Goal: Navigation & Orientation: Understand site structure

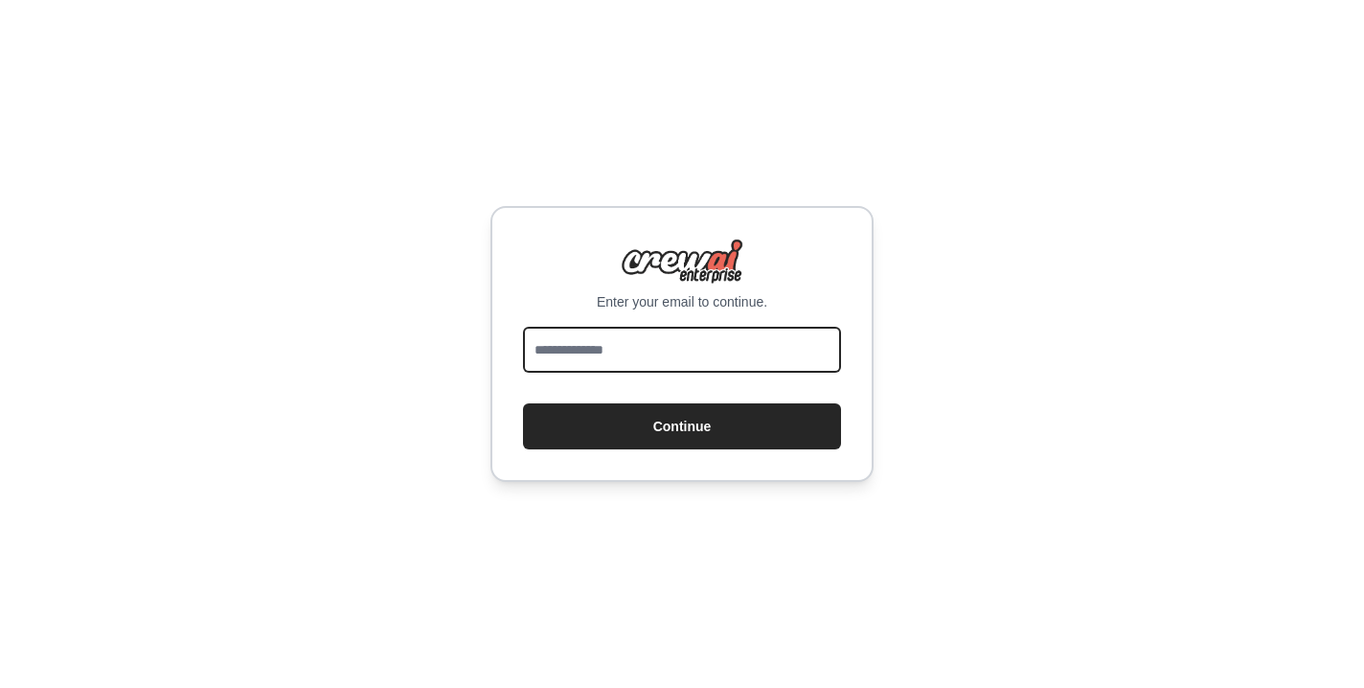
click at [810, 356] on input "email" at bounding box center [682, 350] width 318 height 46
type input "**********"
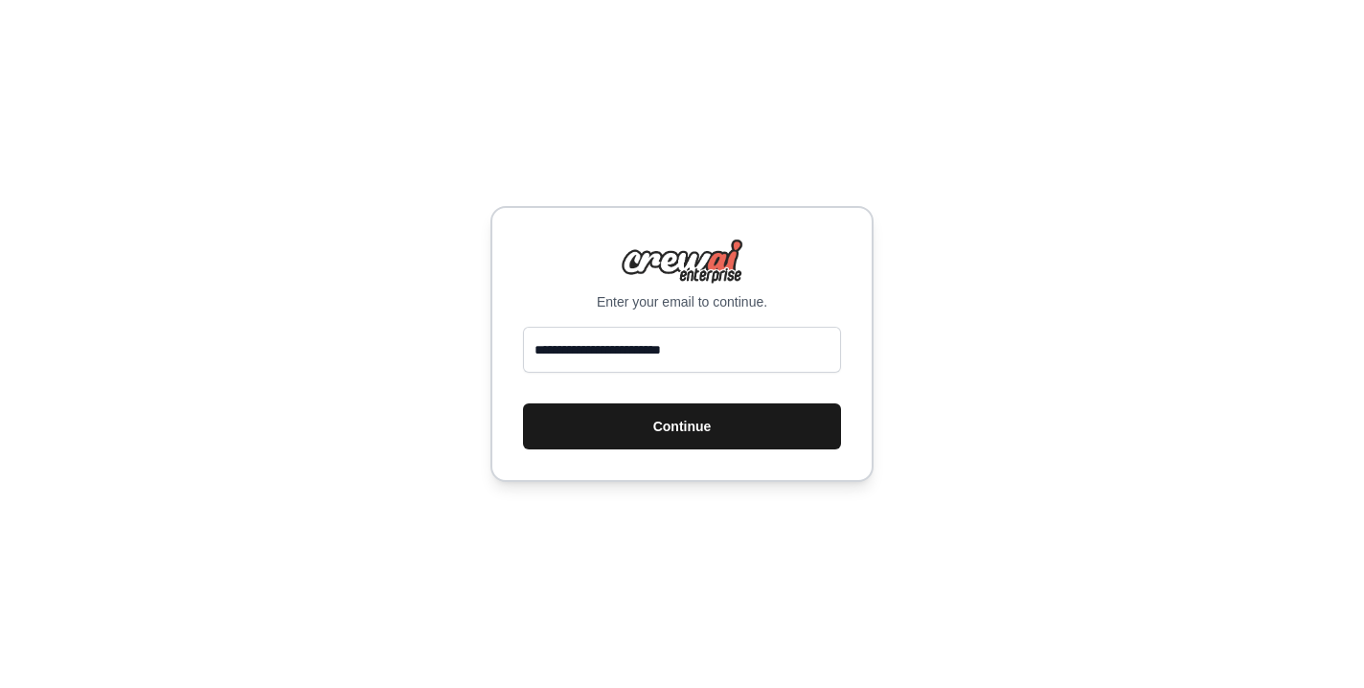
click at [738, 433] on button "Continue" at bounding box center [682, 426] width 318 height 46
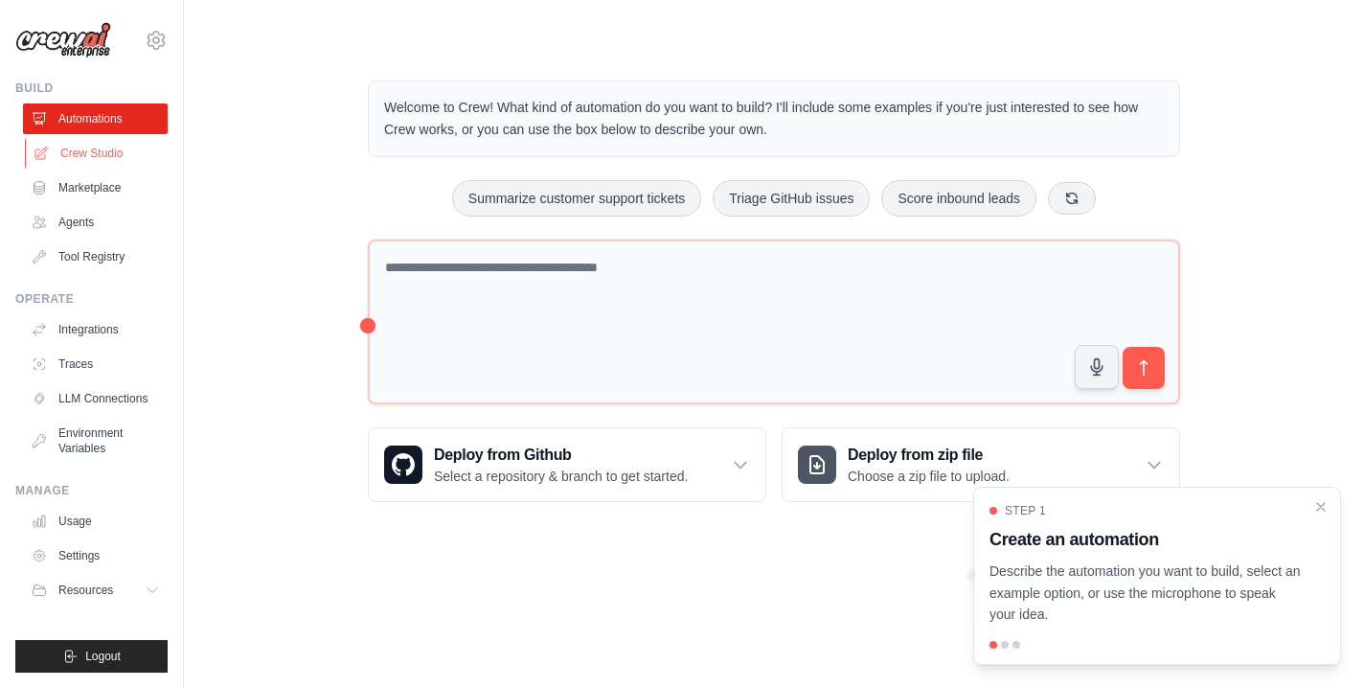
click at [105, 155] on link "Crew Studio" at bounding box center [97, 153] width 145 height 31
click at [1318, 510] on icon "Close walkthrough" at bounding box center [1321, 505] width 17 height 17
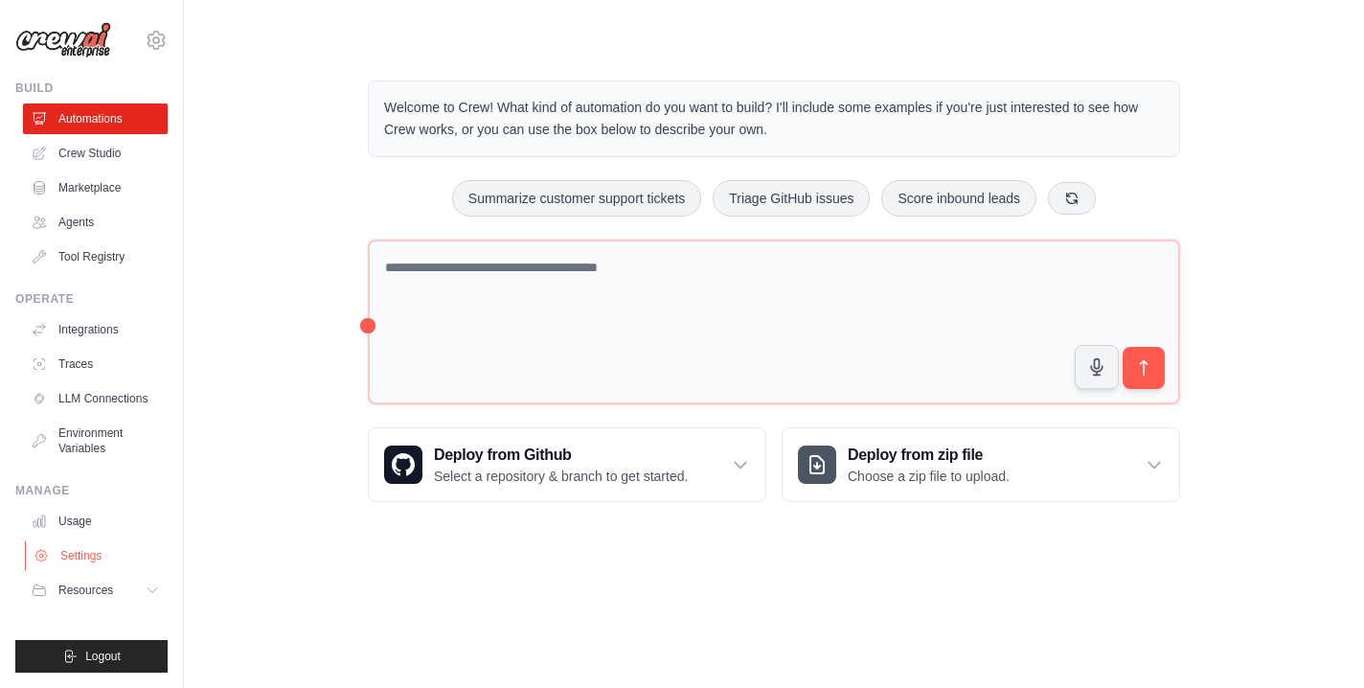
click at [98, 557] on link "Settings" at bounding box center [97, 555] width 145 height 31
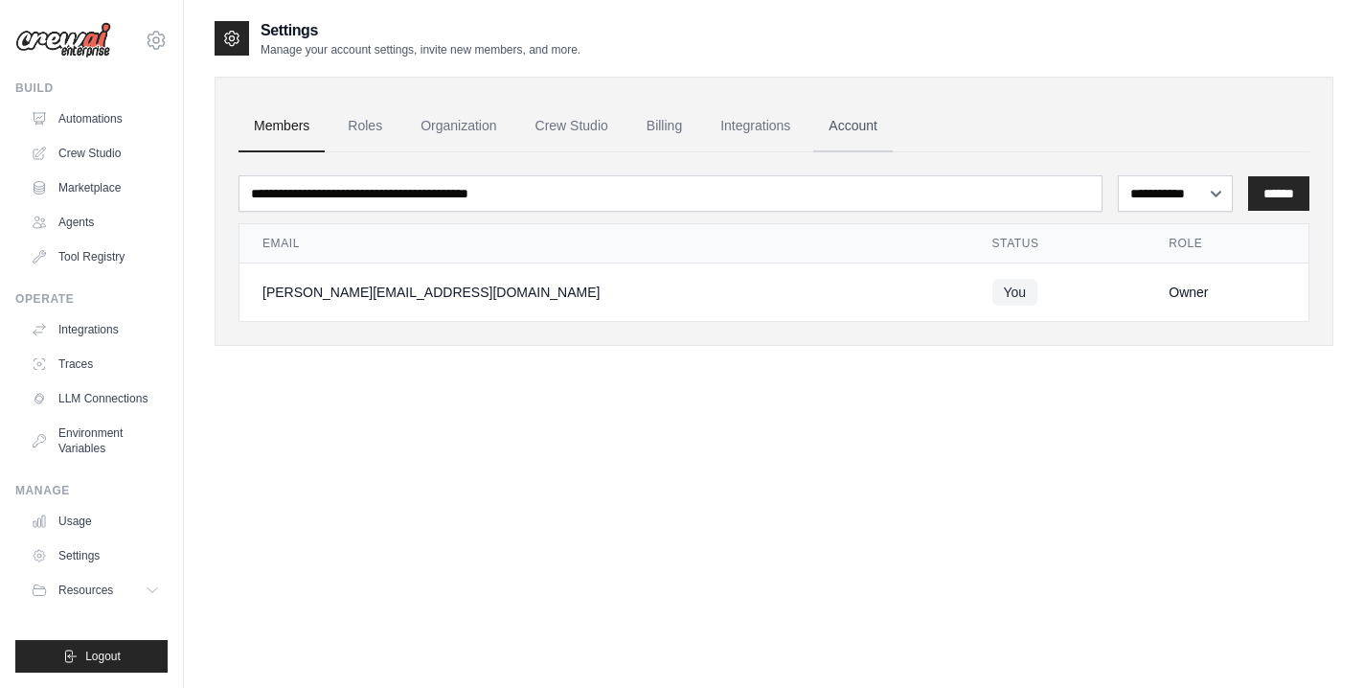
click at [869, 126] on link "Account" at bounding box center [853, 127] width 80 height 52
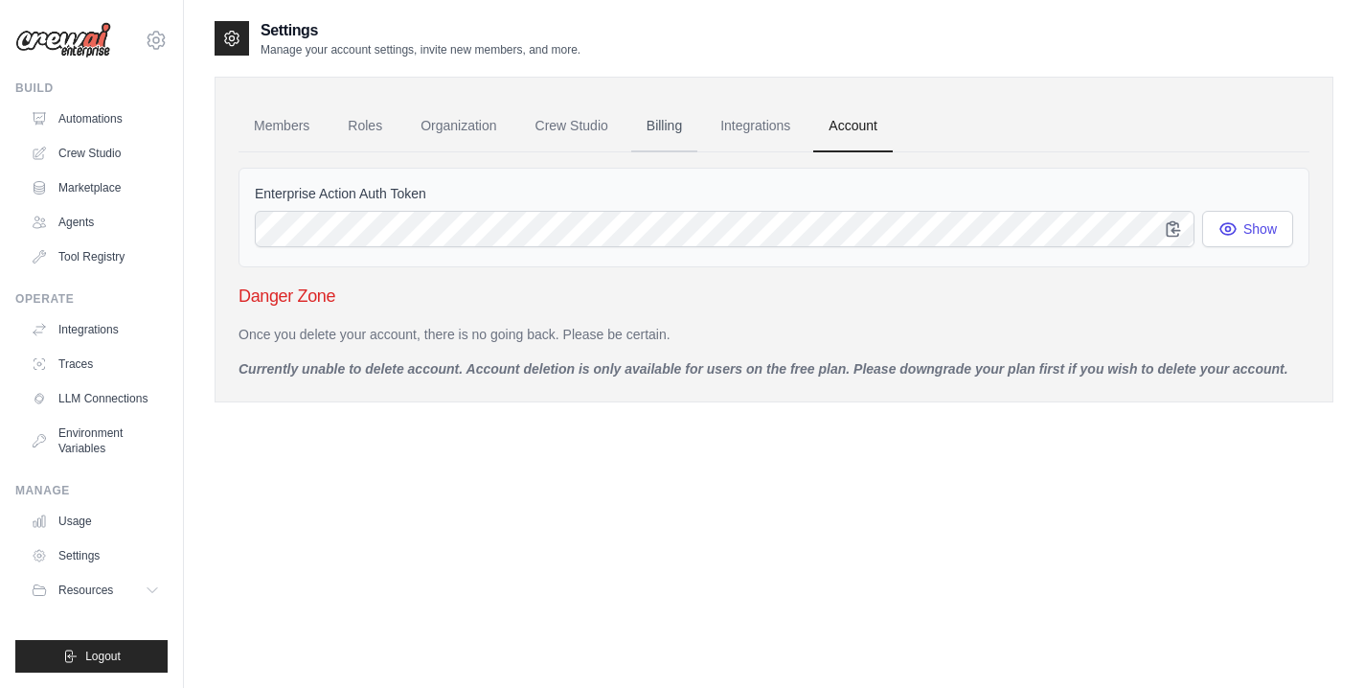
click at [657, 138] on link "Billing" at bounding box center [664, 127] width 66 height 52
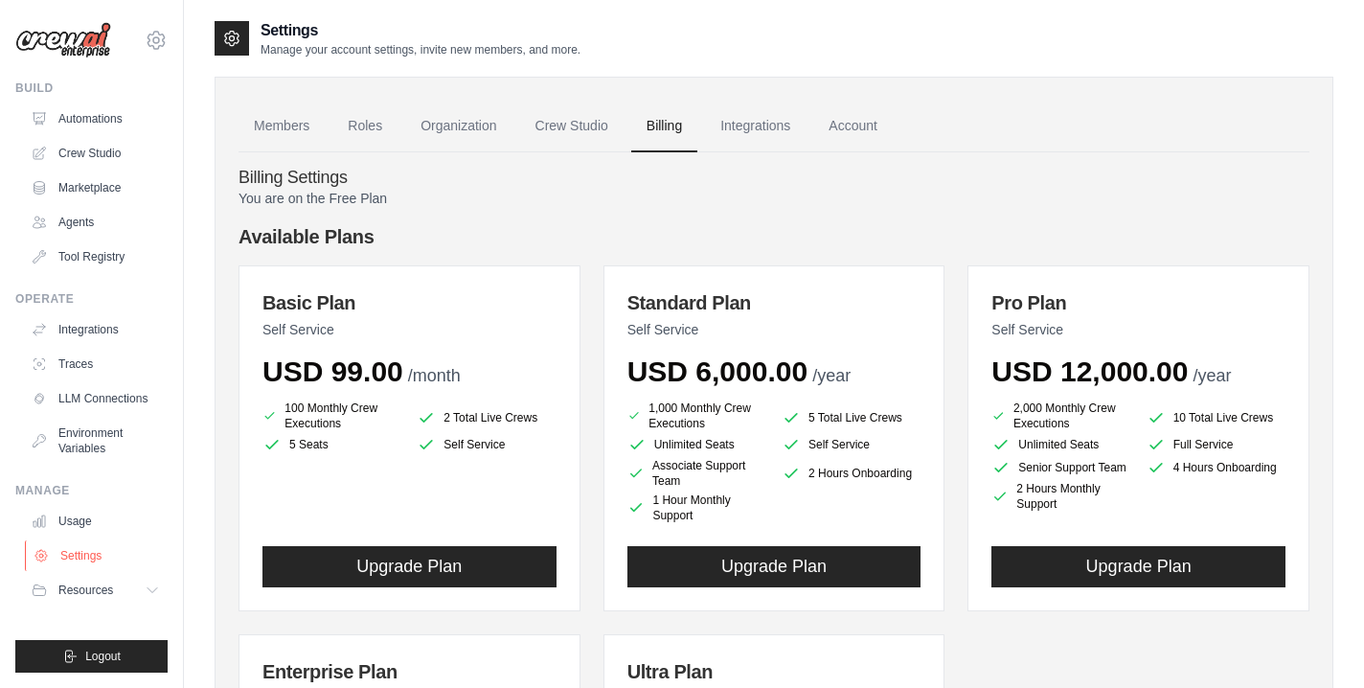
click at [68, 567] on link "Settings" at bounding box center [97, 555] width 145 height 31
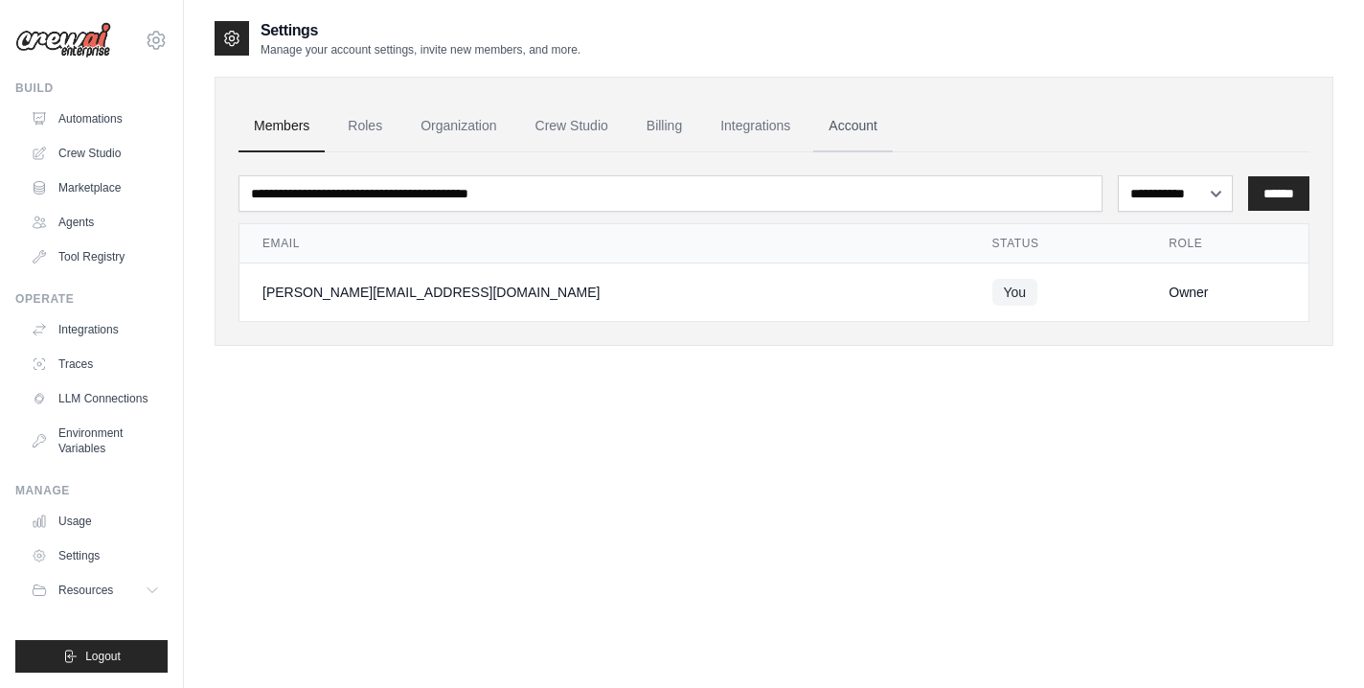
click at [859, 141] on link "Account" at bounding box center [853, 127] width 80 height 52
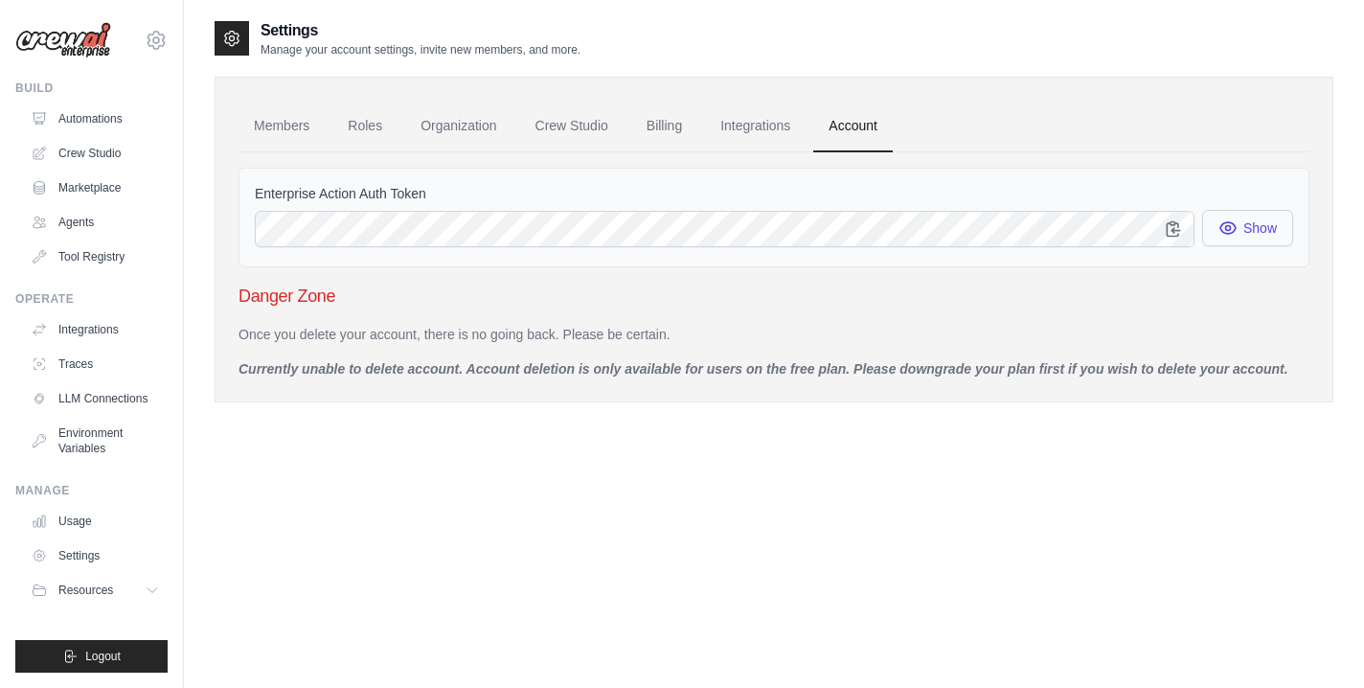
click at [1251, 230] on button "Show" at bounding box center [1247, 228] width 91 height 36
click at [1172, 230] on icon "button" at bounding box center [1173, 228] width 12 height 14
click at [107, 337] on link "Integrations" at bounding box center [97, 329] width 145 height 31
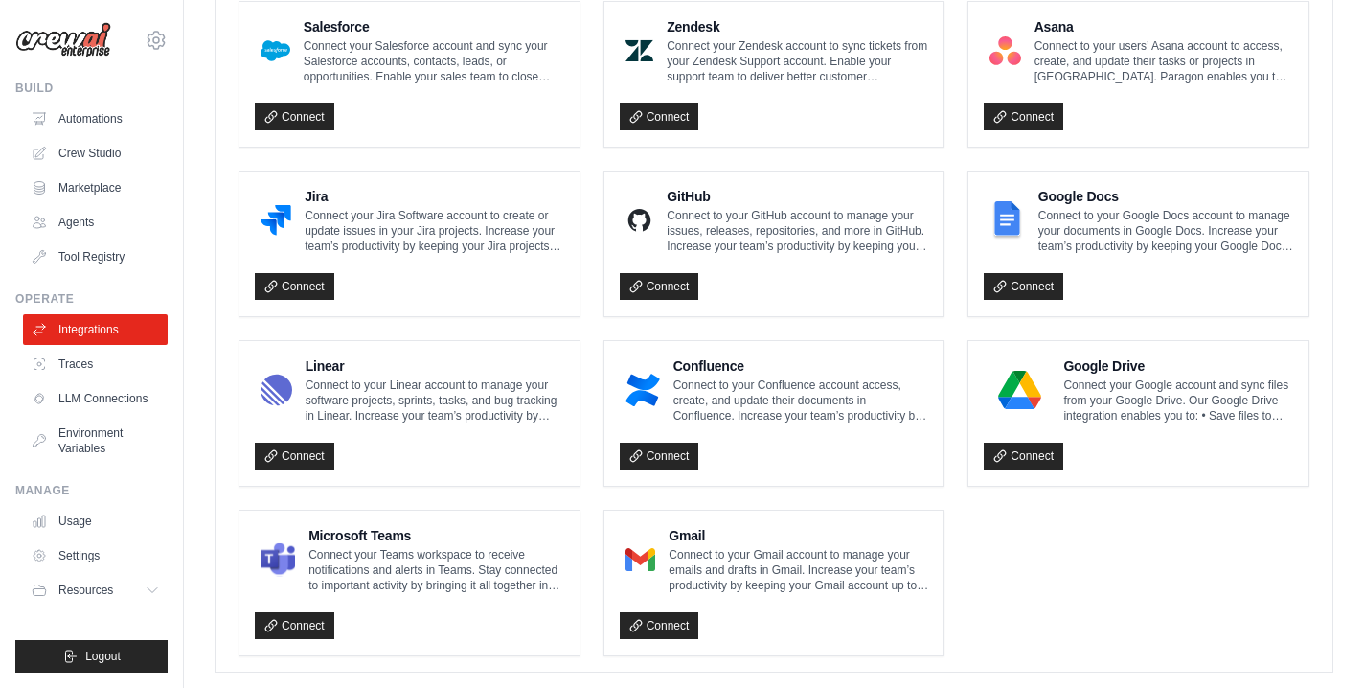
scroll to position [1111, 0]
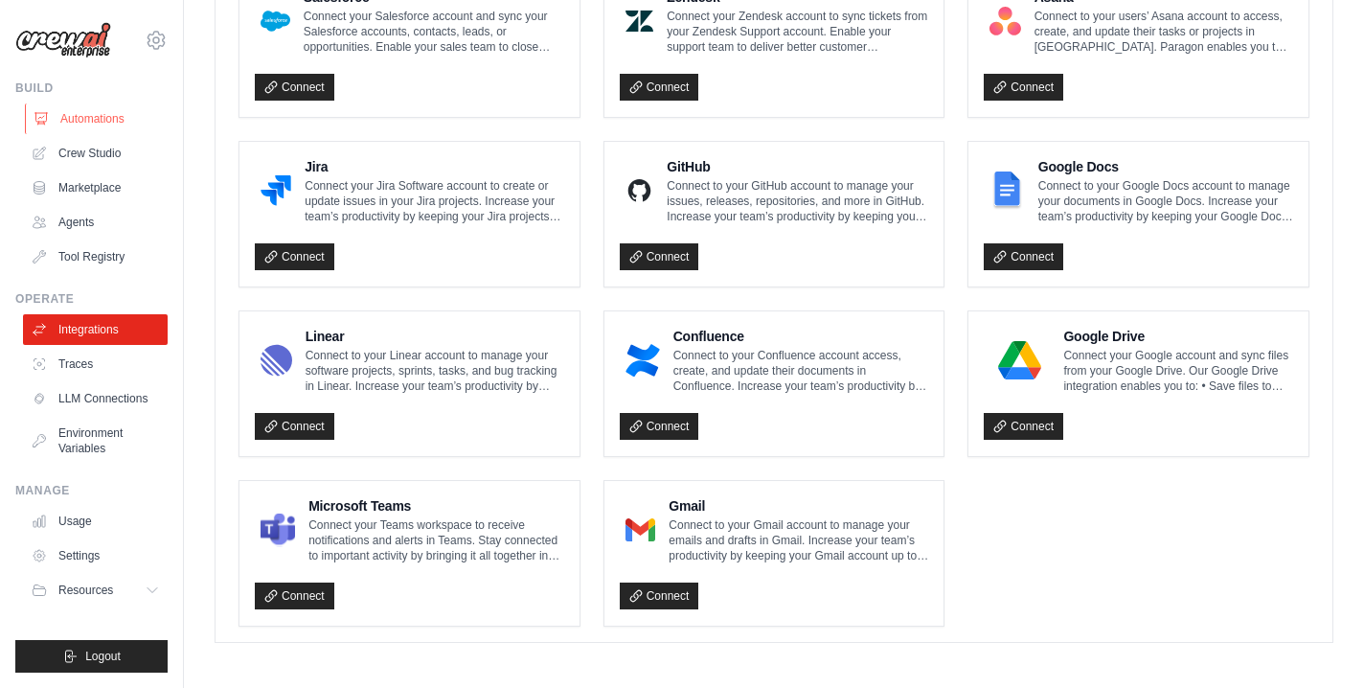
click at [112, 121] on link "Automations" at bounding box center [97, 118] width 145 height 31
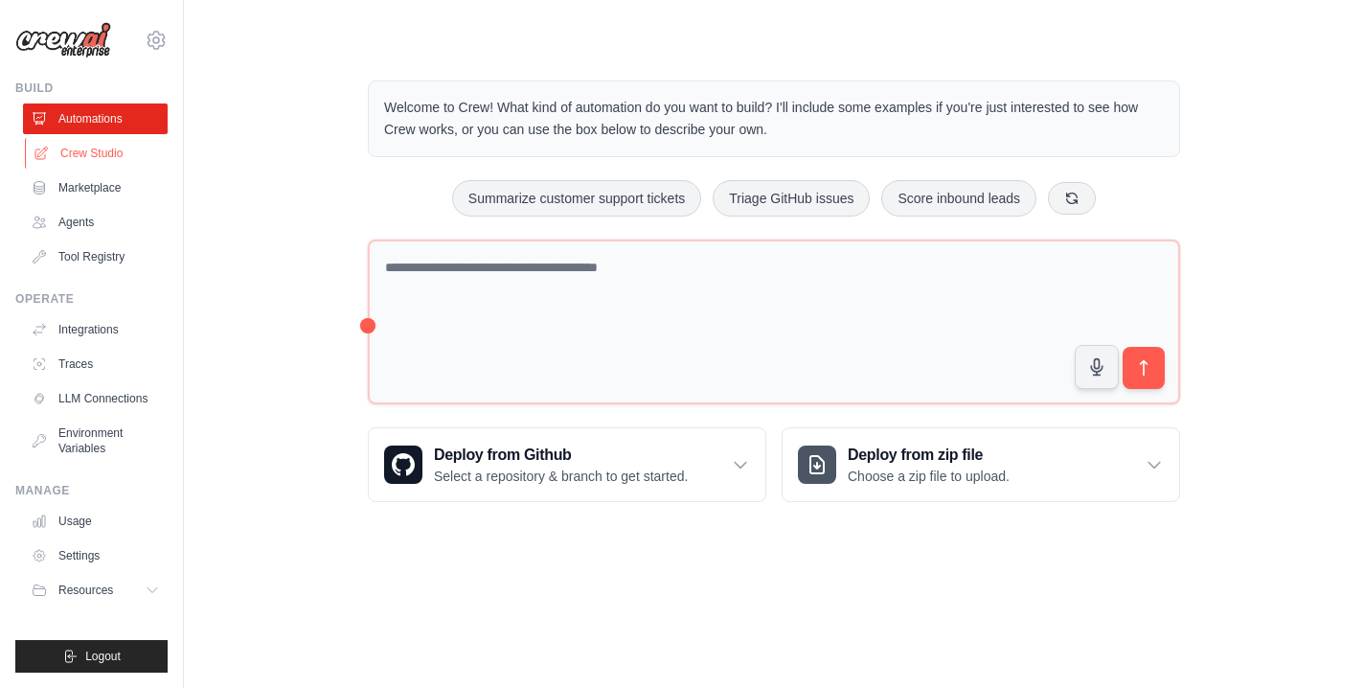
click at [101, 145] on link "Crew Studio" at bounding box center [97, 153] width 145 height 31
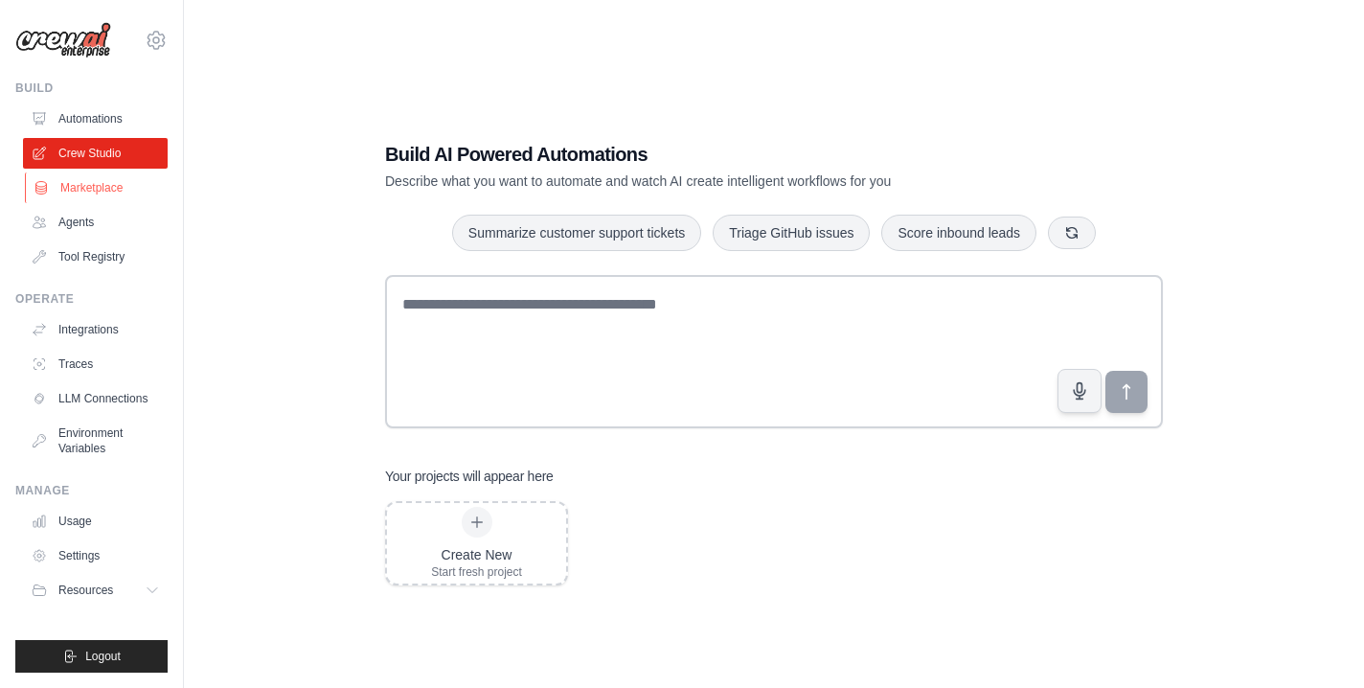
click at [88, 190] on link "Marketplace" at bounding box center [97, 187] width 145 height 31
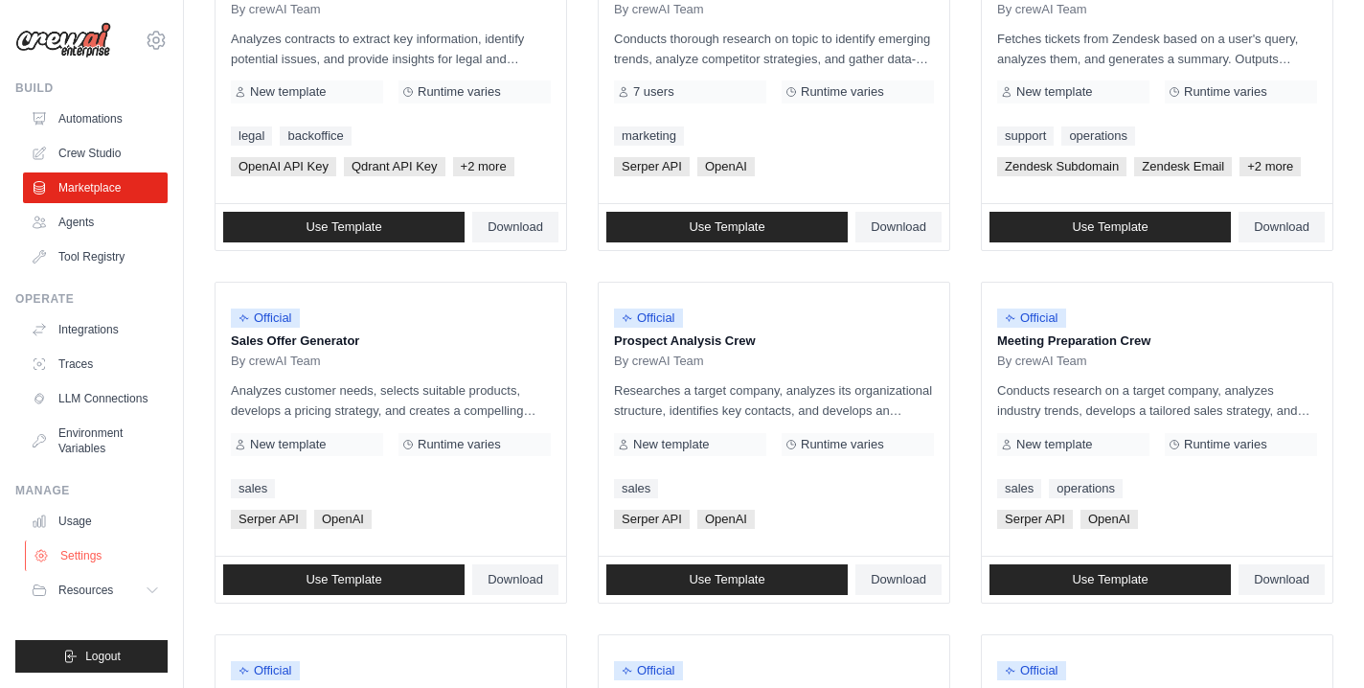
scroll to position [372, 0]
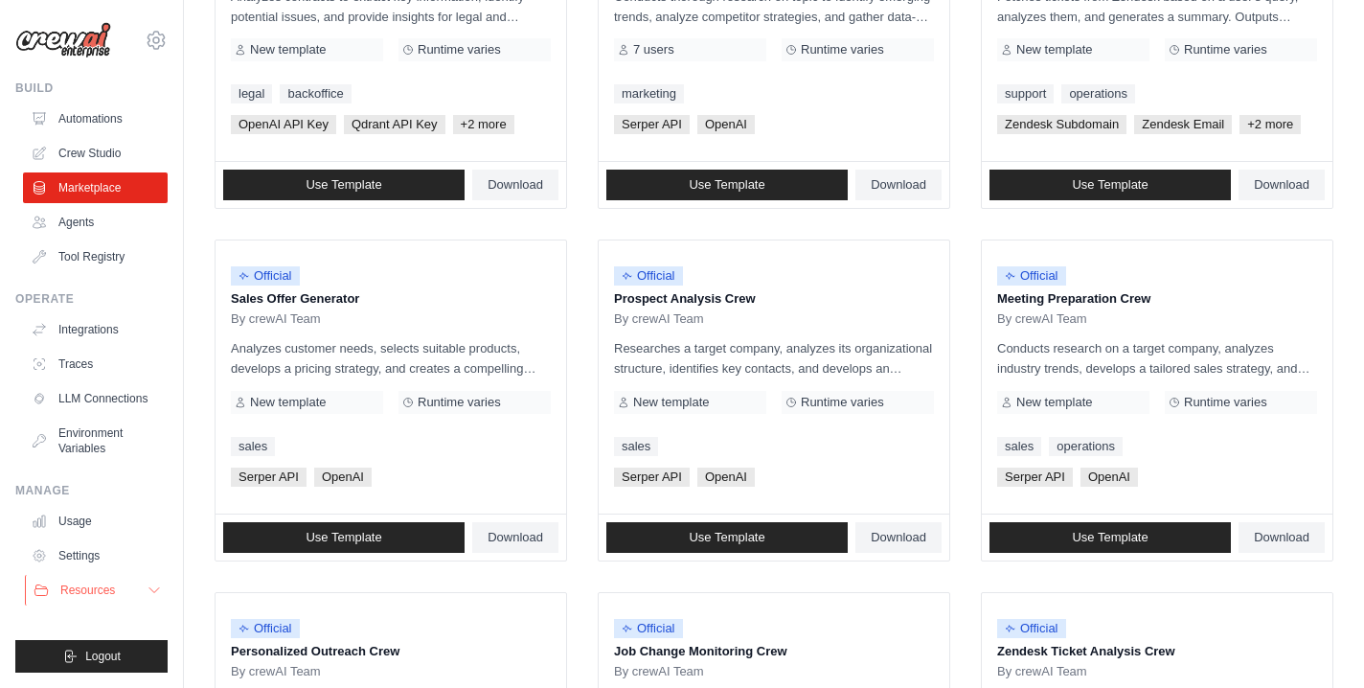
click at [129, 594] on button "Resources" at bounding box center [97, 590] width 145 height 31
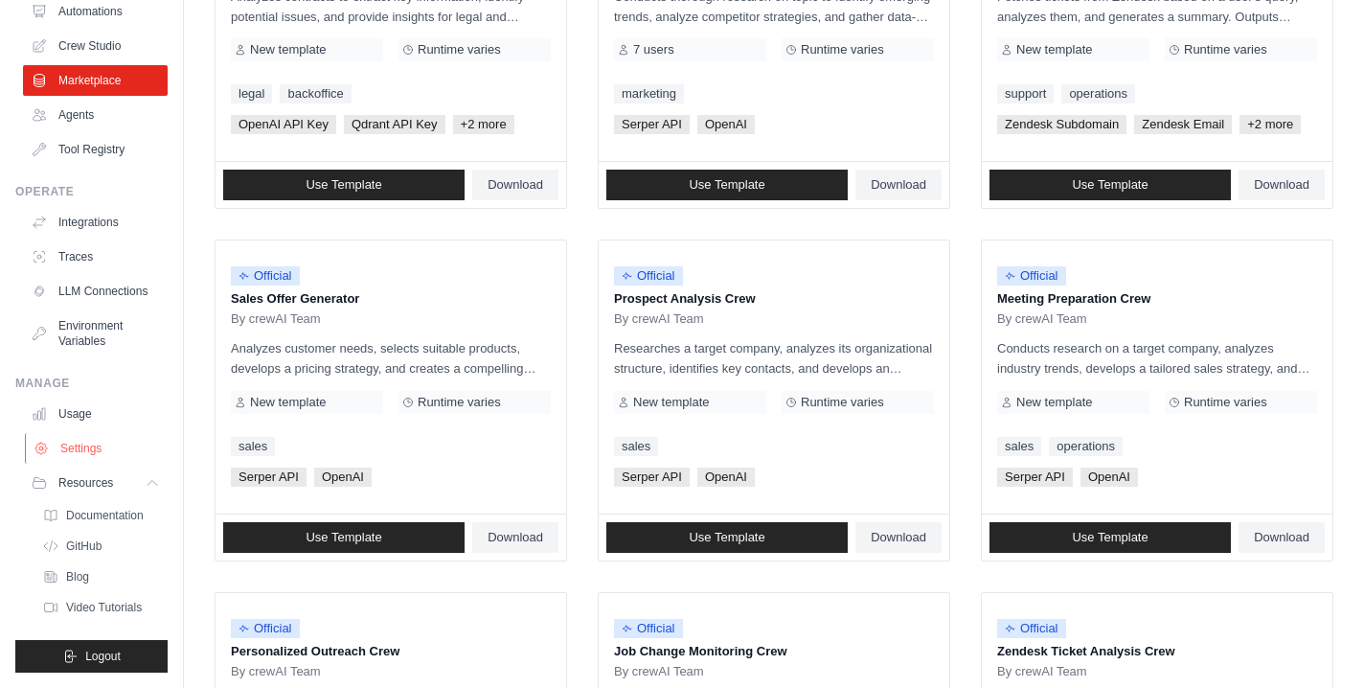
click at [93, 445] on link "Settings" at bounding box center [97, 448] width 145 height 31
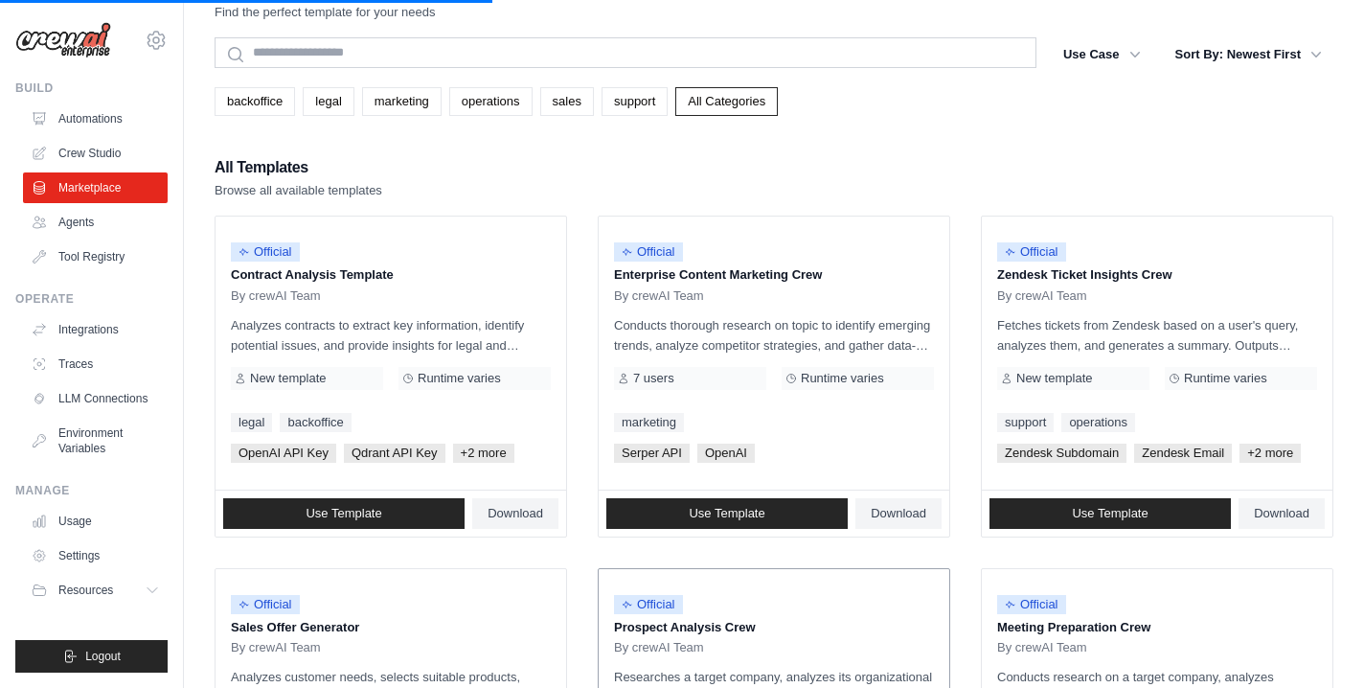
scroll to position [0, 0]
